Goal: Browse casually

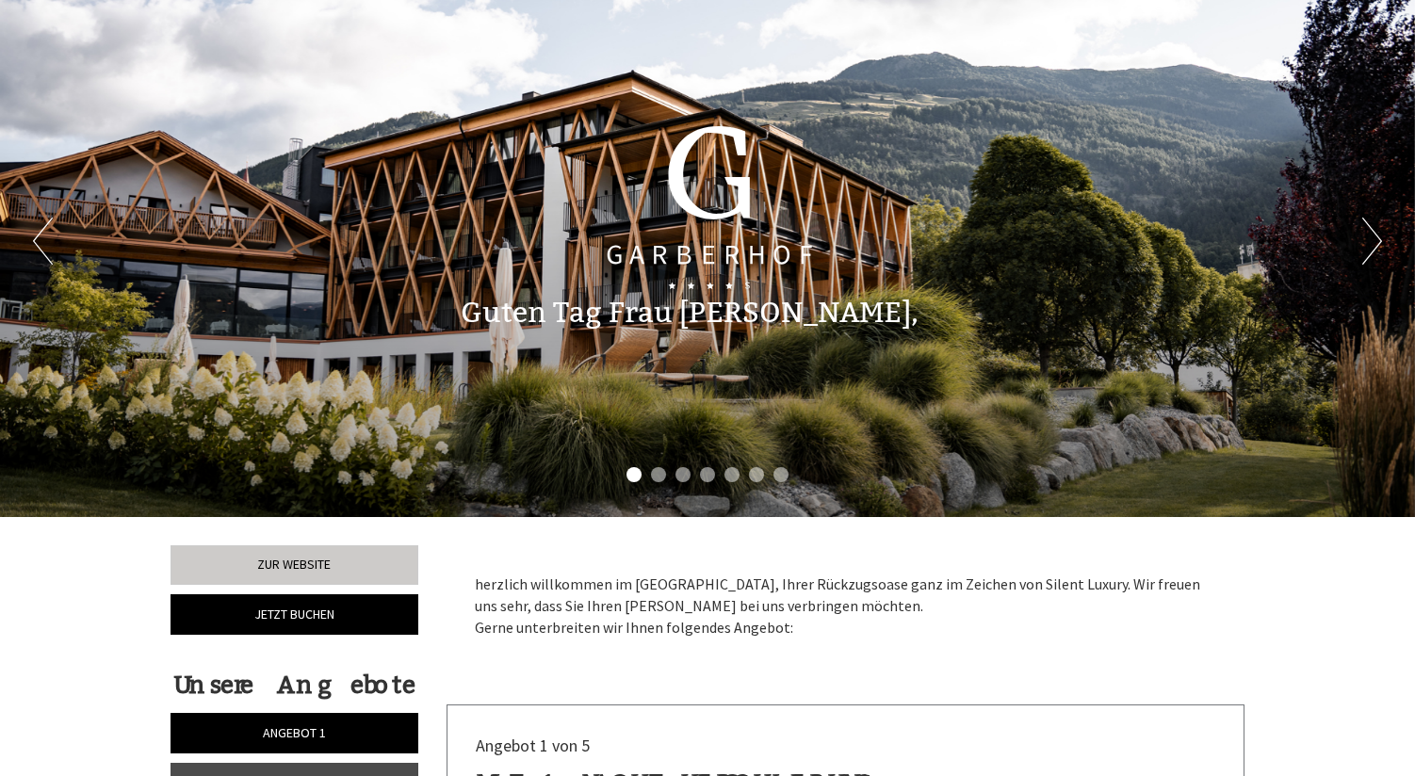
scroll to position [36, 0]
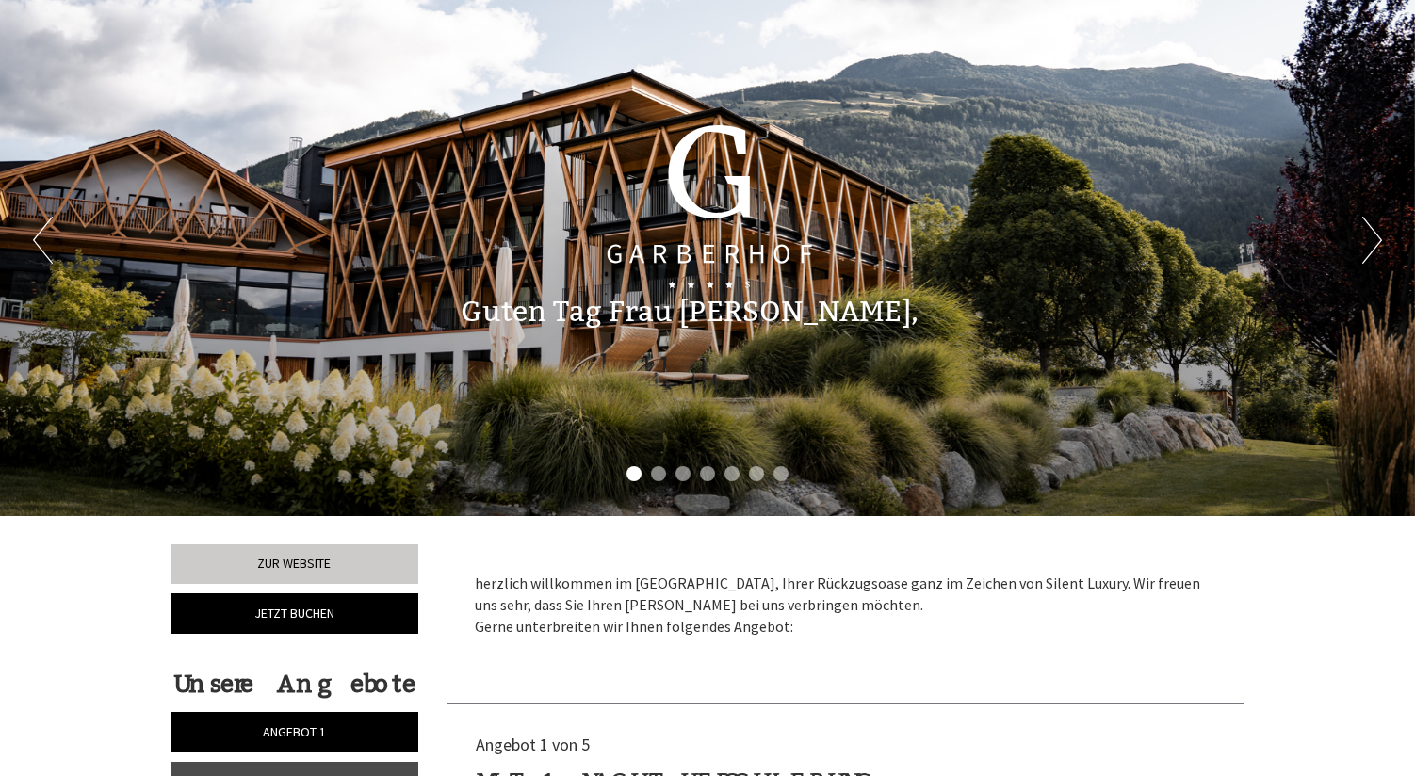
click at [1371, 224] on button "Next" at bounding box center [1372, 240] width 20 height 47
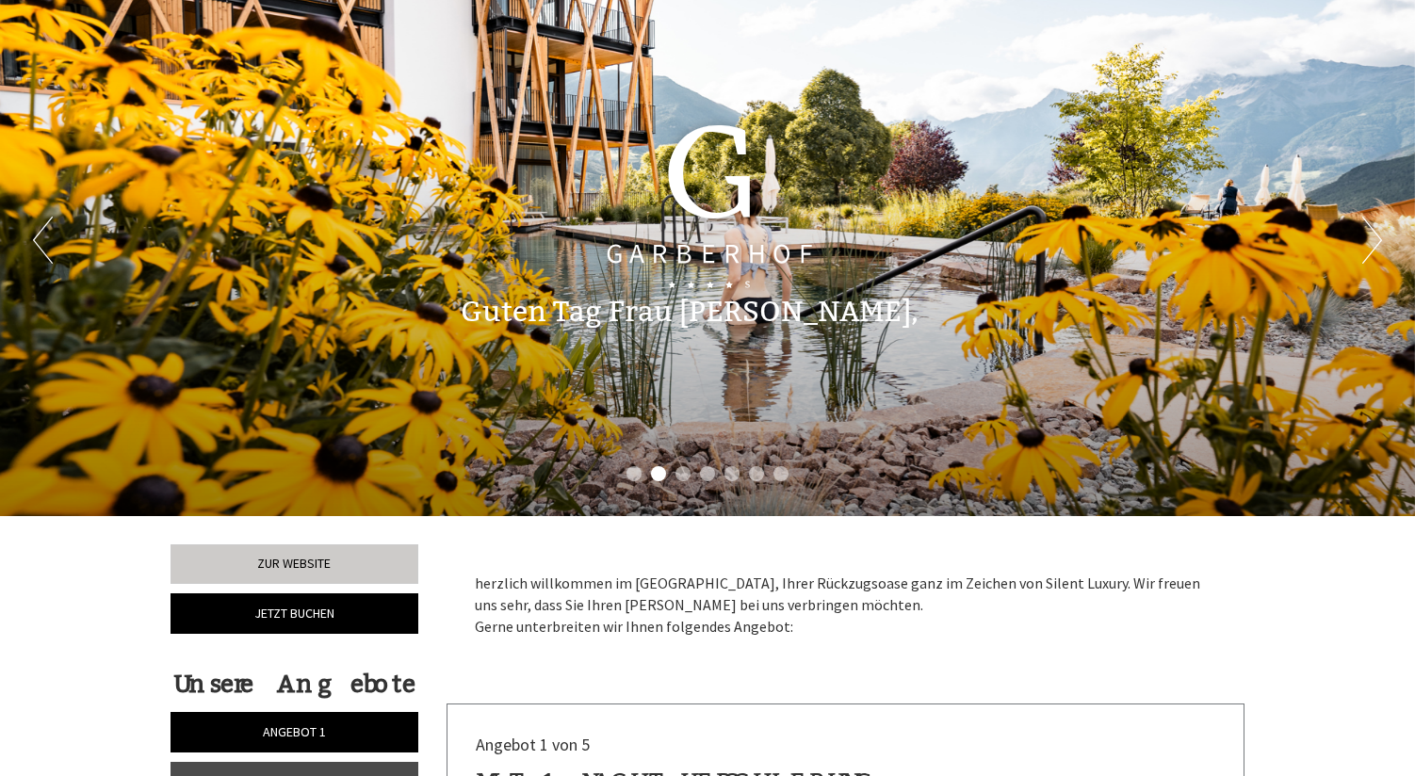
click at [1371, 224] on button "Next" at bounding box center [1372, 240] width 20 height 47
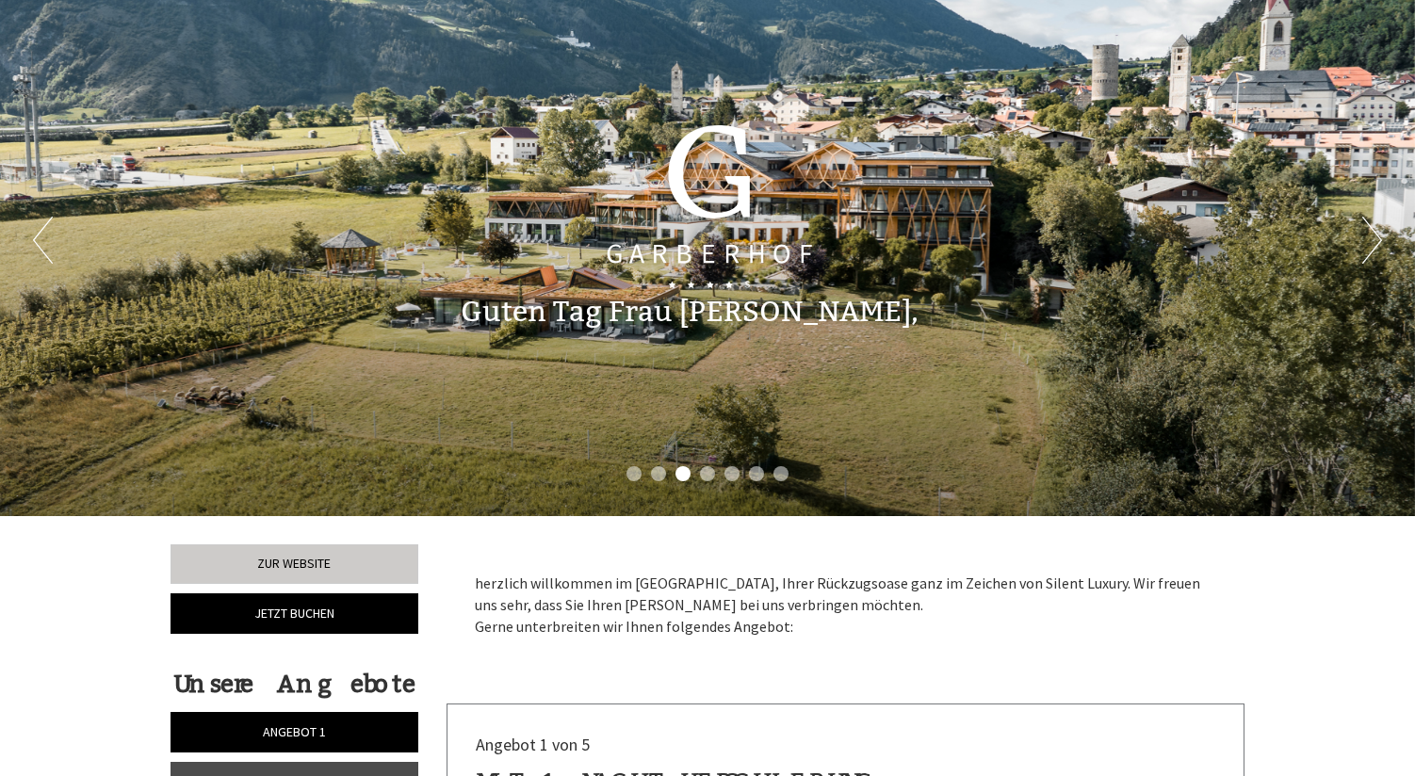
click at [1371, 224] on button "Next" at bounding box center [1372, 240] width 20 height 47
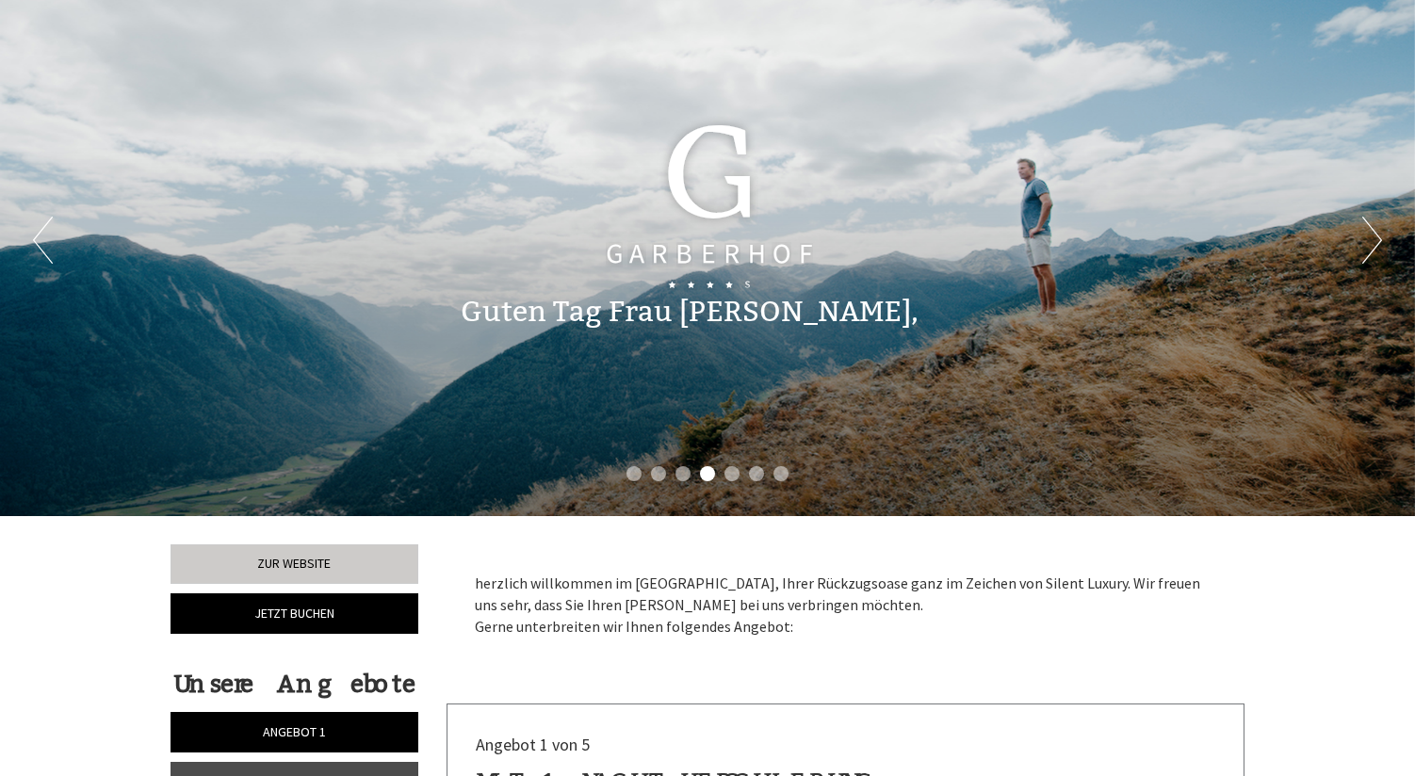
click at [1371, 224] on button "Next" at bounding box center [1372, 240] width 20 height 47
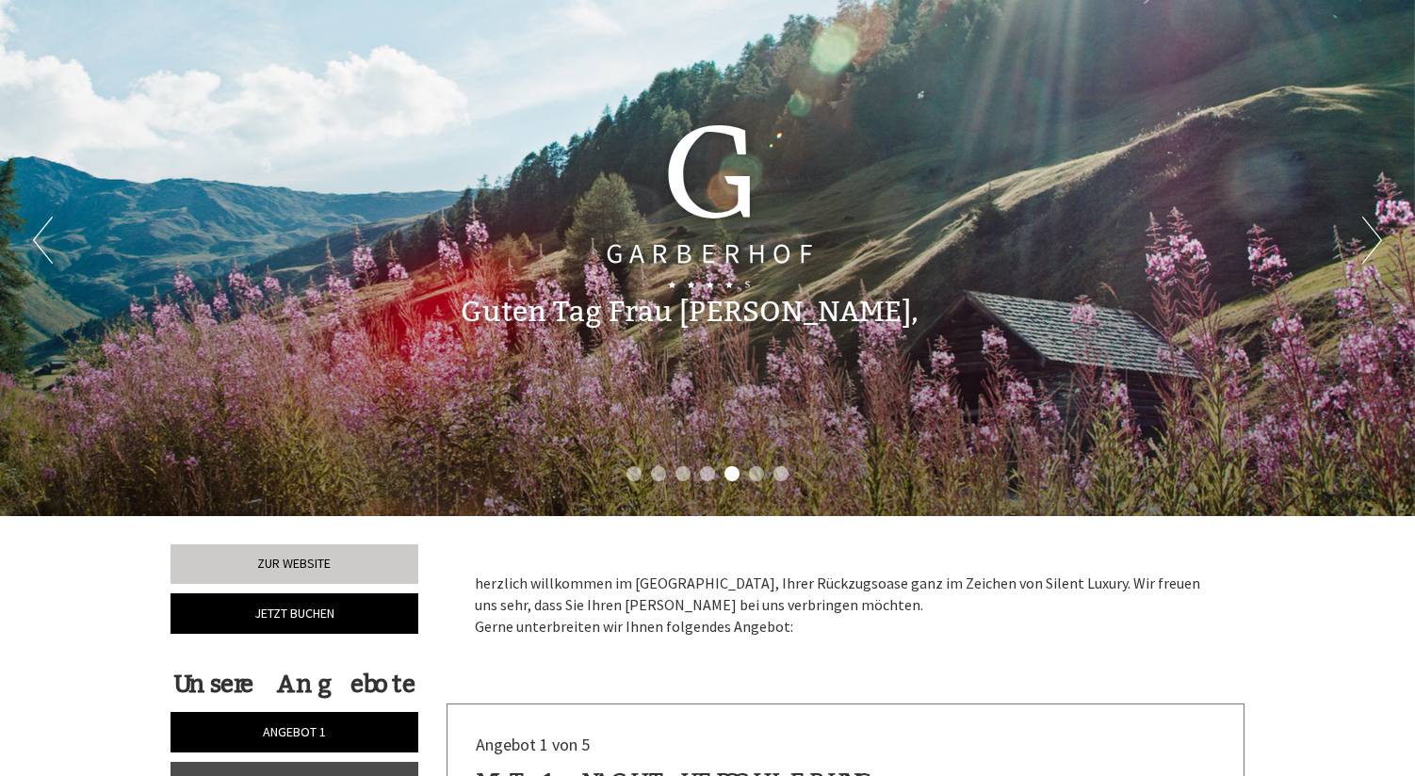
click at [1371, 224] on button "Next" at bounding box center [1372, 240] width 20 height 47
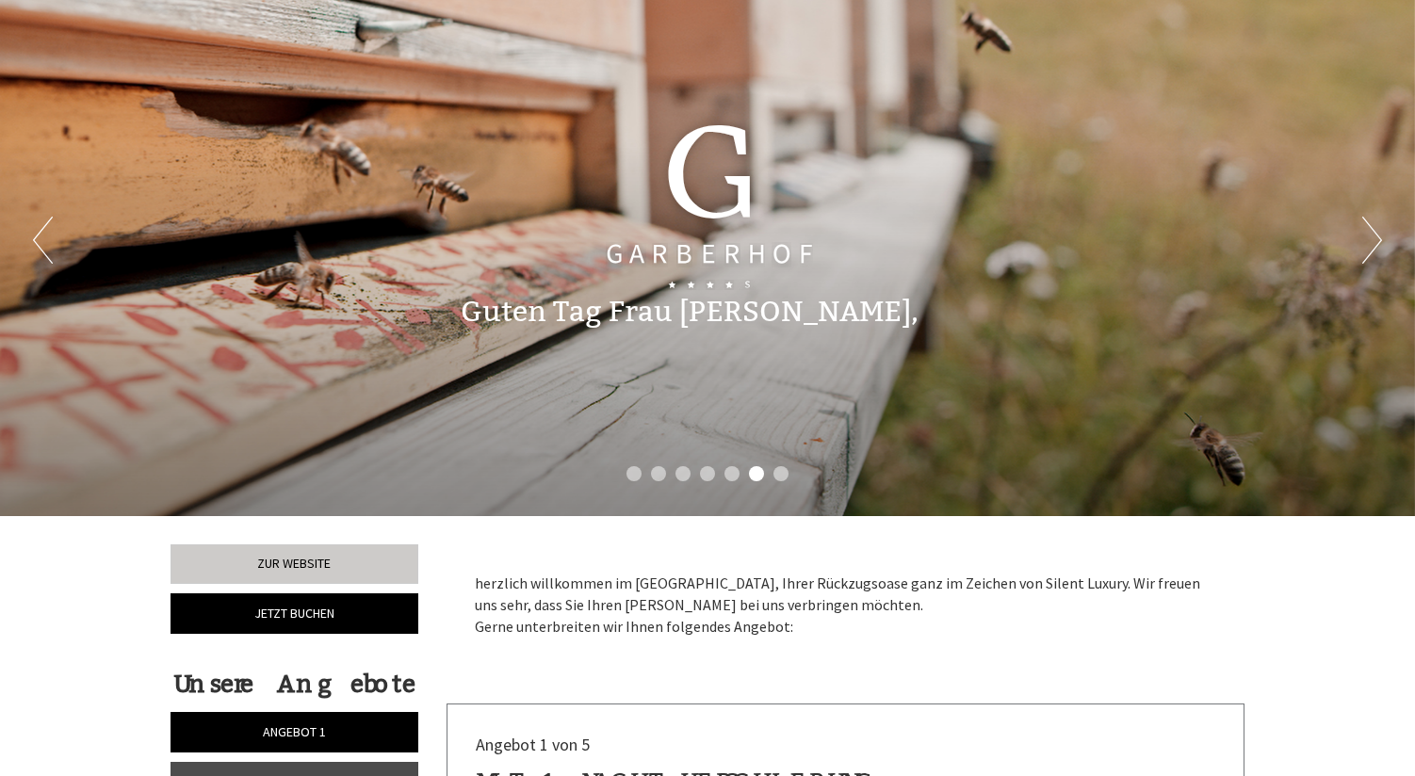
click at [1371, 224] on button "Next" at bounding box center [1372, 240] width 20 height 47
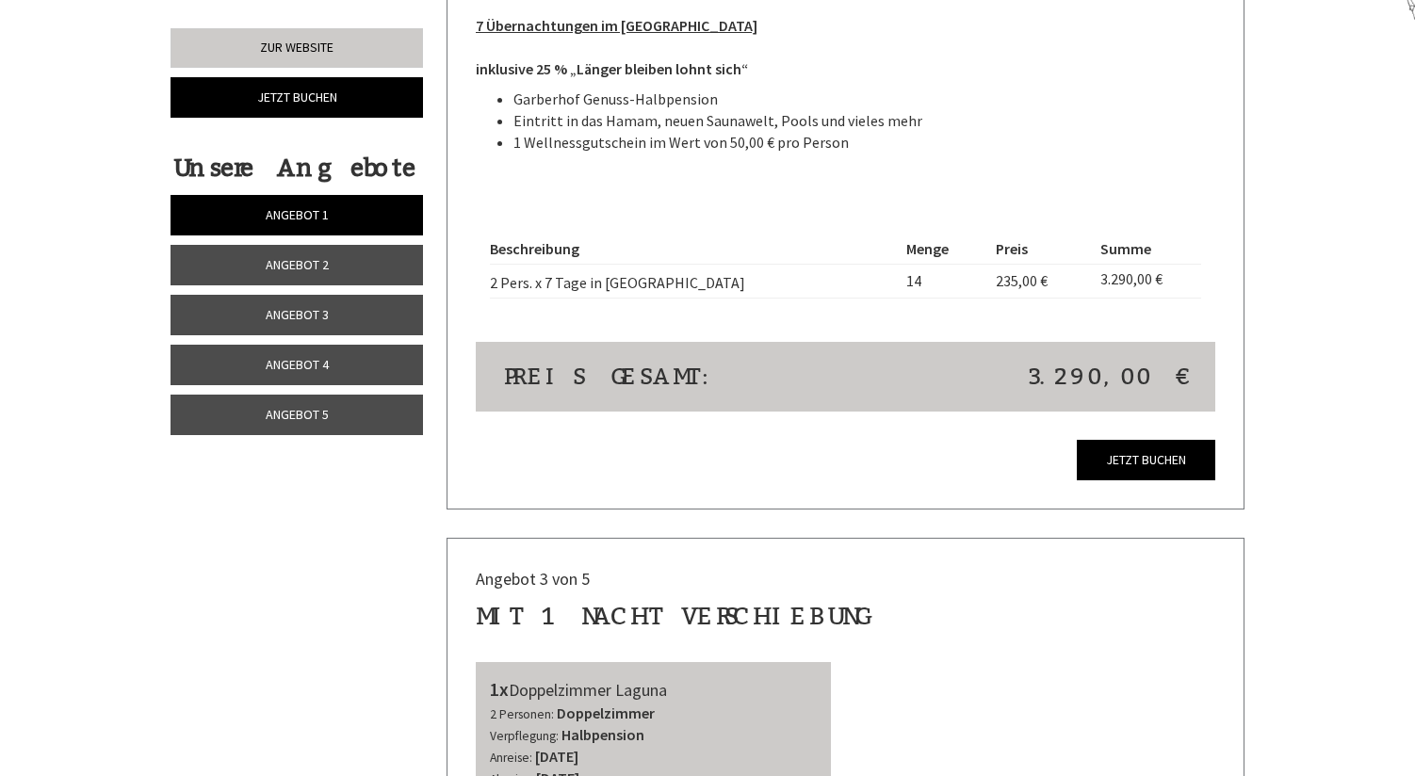
scroll to position [2614, 0]
